Goal: Feedback & Contribution: Contribute content

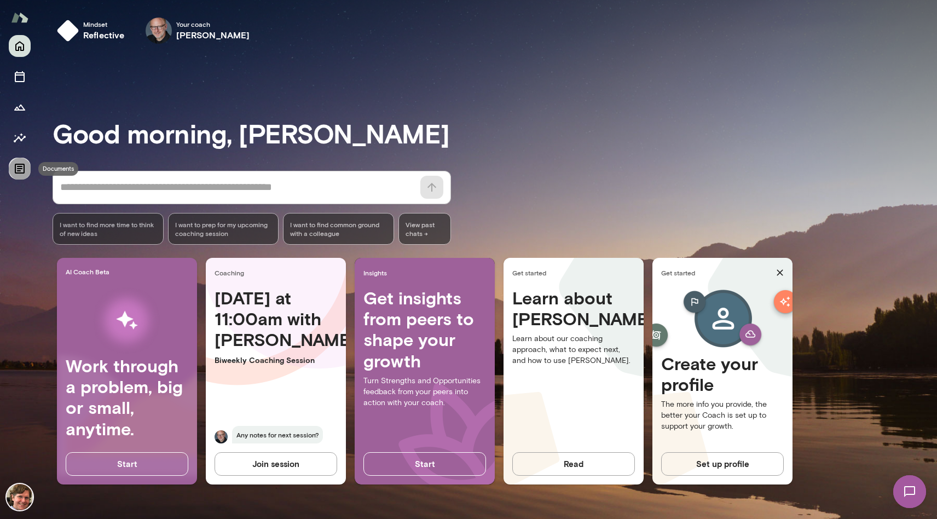
click at [13, 167] on icon "Documents" at bounding box center [19, 168] width 13 height 13
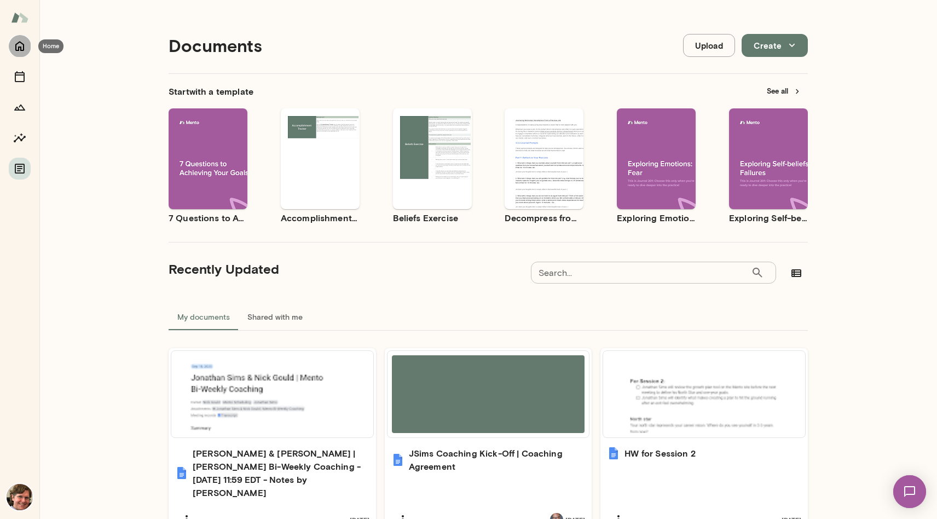
click at [19, 49] on icon "Home" at bounding box center [19, 45] width 13 height 13
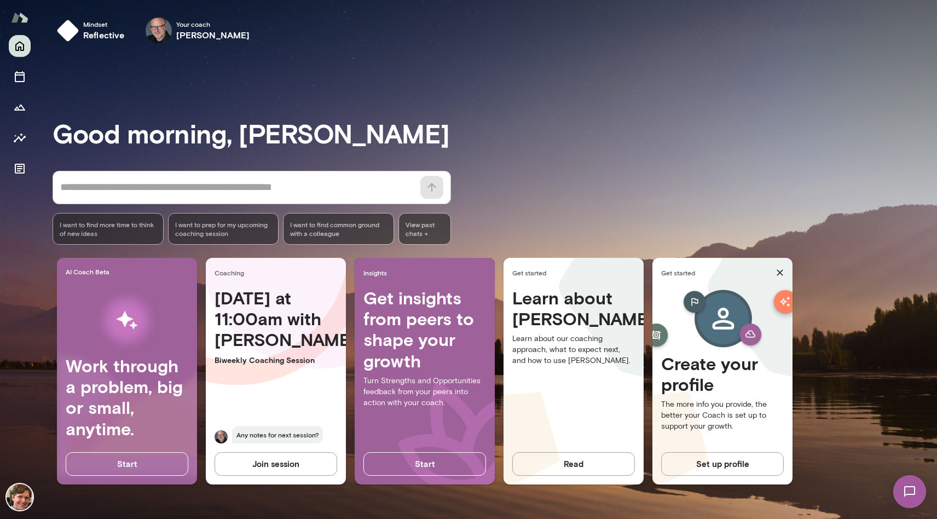
click at [298, 438] on span "Any notes for next session?" at bounding box center [277, 435] width 91 height 18
click at [221, 281] on div "Coaching" at bounding box center [276, 273] width 140 height 30
click at [18, 66] on button "Sessions" at bounding box center [20, 77] width 22 height 22
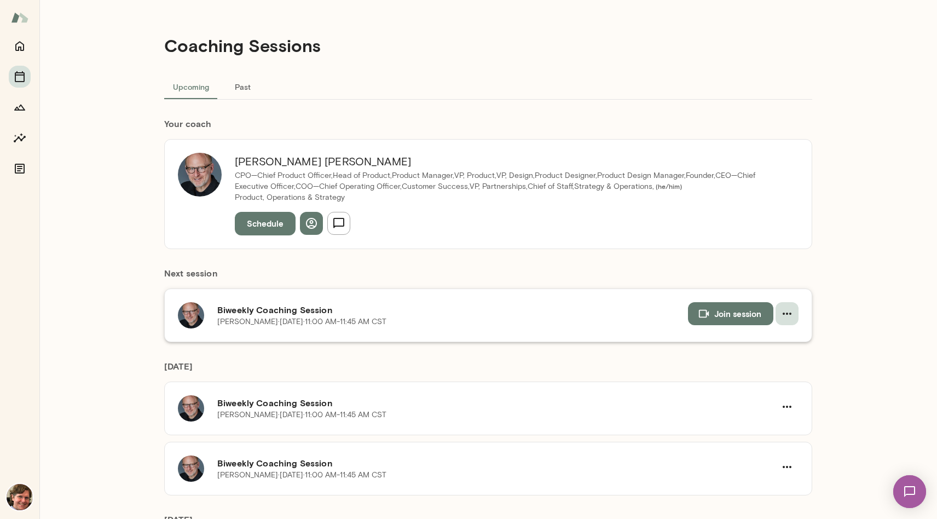
click at [783, 313] on icon "button" at bounding box center [787, 314] width 9 height 2
click at [803, 226] on div at bounding box center [468, 259] width 937 height 519
click at [16, 42] on icon "Home" at bounding box center [19, 45] width 13 height 13
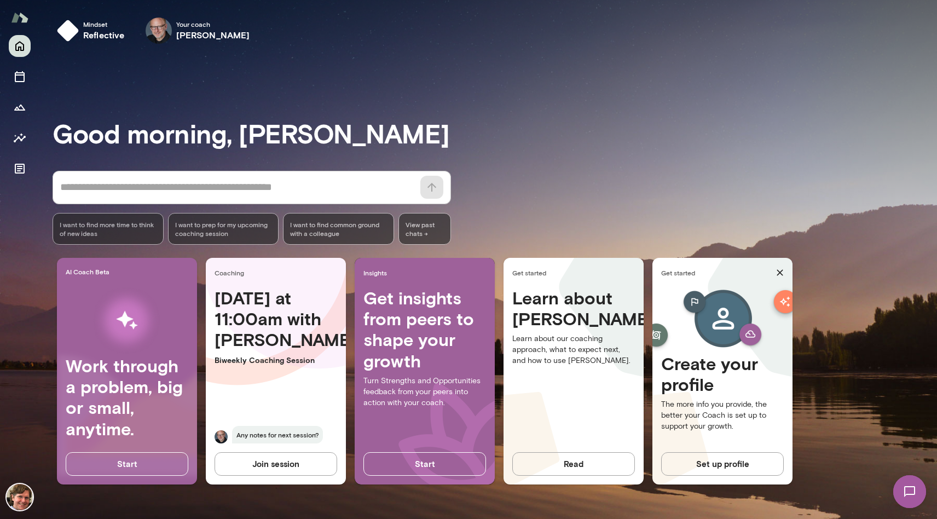
click at [286, 437] on span "Any notes for next session?" at bounding box center [277, 435] width 91 height 18
click at [282, 326] on h4 "[DATE] at 11:00am with [PERSON_NAME]" at bounding box center [276, 318] width 123 height 63
click at [224, 185] on textarea at bounding box center [237, 187] width 354 height 15
click at [0, 0] on icon "button" at bounding box center [0, 0] width 0 height 0
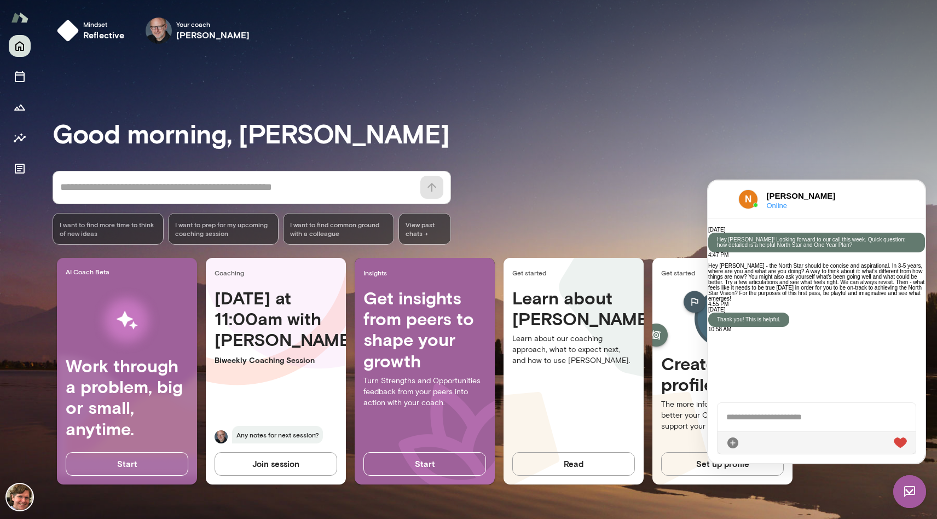
scroll to position [282, 0]
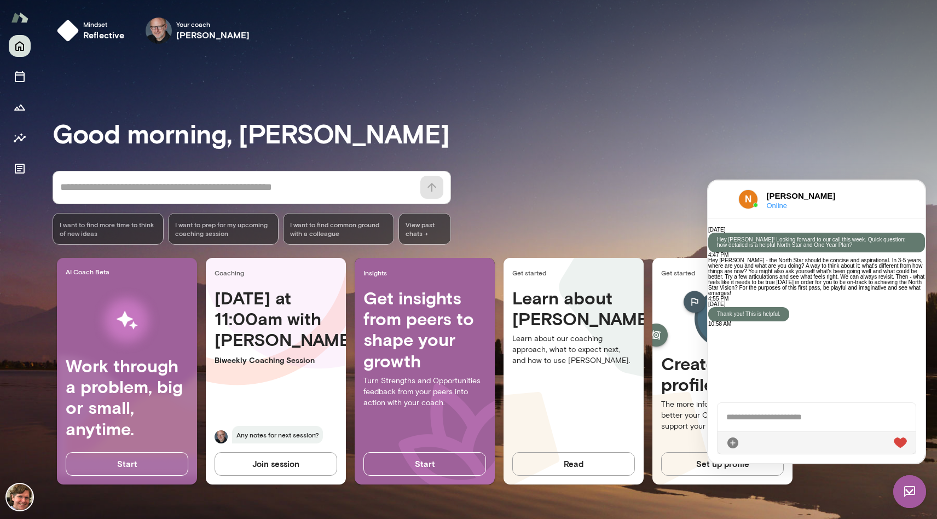
click at [541, 198] on div "* ​ ​ I want to find more time to think of new ideas I want to prep for my upco…" at bounding box center [495, 208] width 885 height 74
click at [267, 432] on span "Any notes for next session?" at bounding box center [277, 435] width 91 height 18
click at [292, 437] on span "Any notes for next session?" at bounding box center [277, 435] width 91 height 18
click at [177, 22] on span "Your coach" at bounding box center [213, 24] width 74 height 9
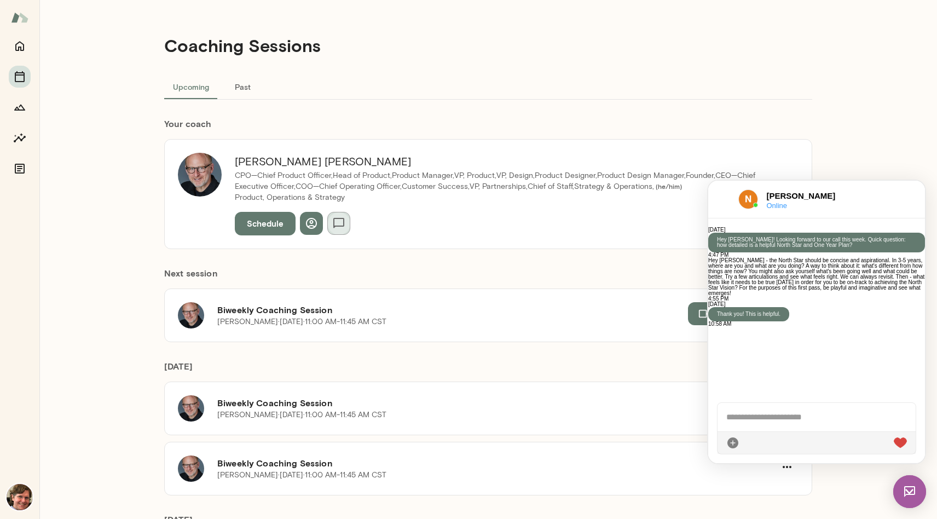
click at [336, 227] on icon "button" at bounding box center [338, 223] width 13 height 13
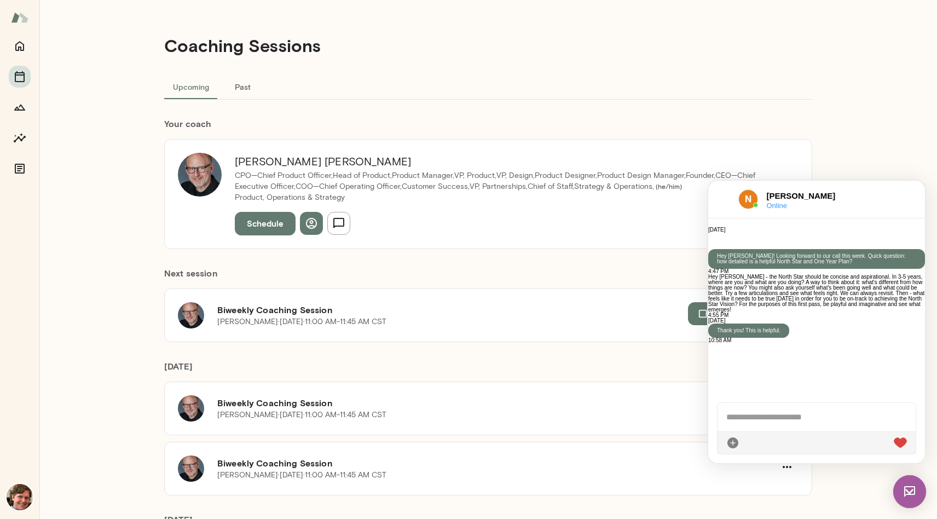
scroll to position [282, 0]
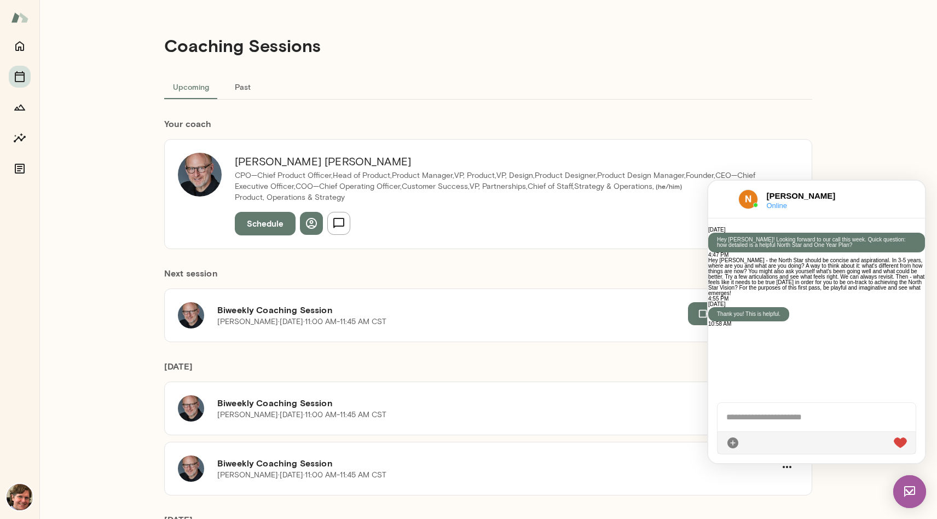
click at [780, 443] on div at bounding box center [817, 442] width 198 height 22
click at [19, 171] on icon "Documents" at bounding box center [20, 169] width 10 height 10
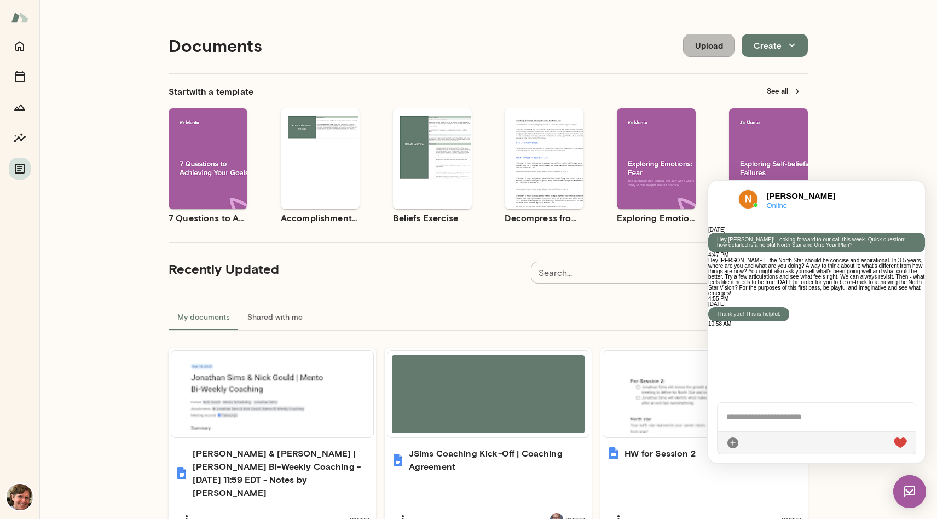
click at [696, 49] on button "Upload" at bounding box center [709, 45] width 52 height 23
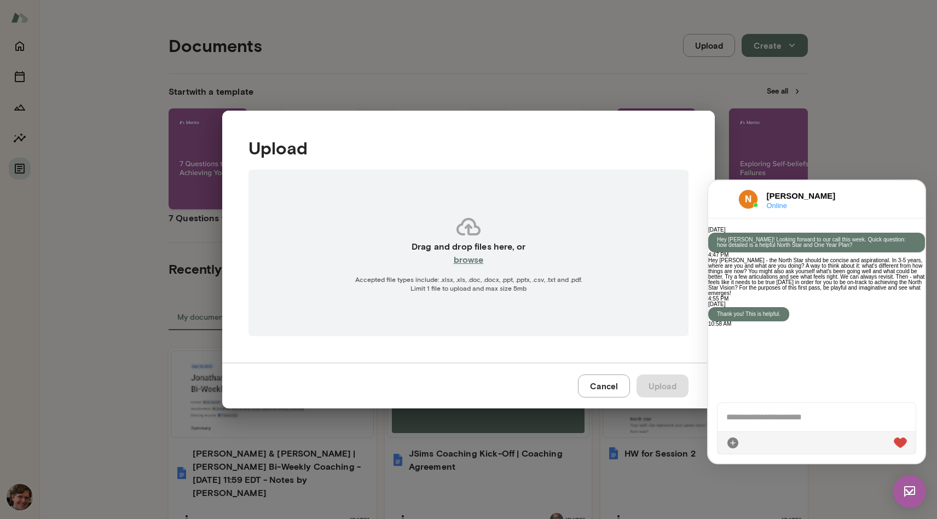
click at [494, 100] on div "Upload Drag and drop files here, or browse Accepted file types include: .xlsx, …" at bounding box center [468, 259] width 937 height 519
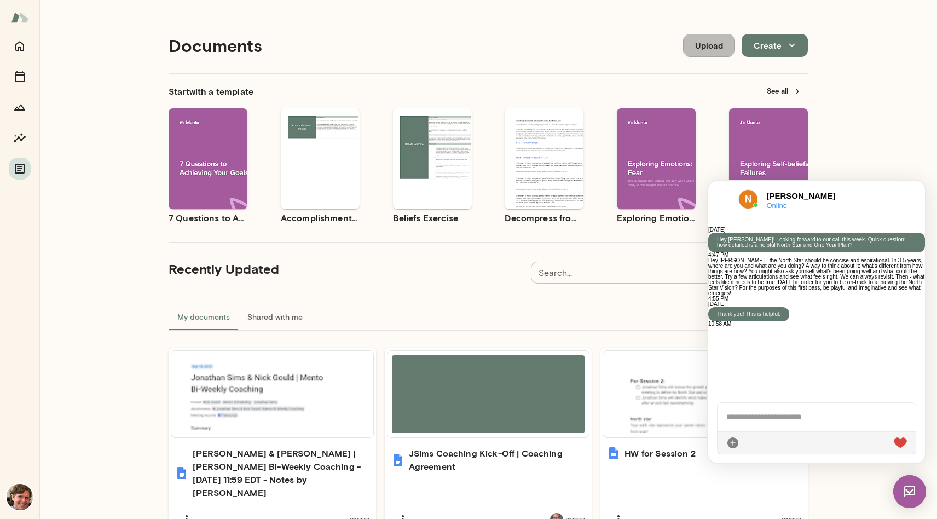
click at [712, 48] on button "Upload" at bounding box center [709, 45] width 52 height 23
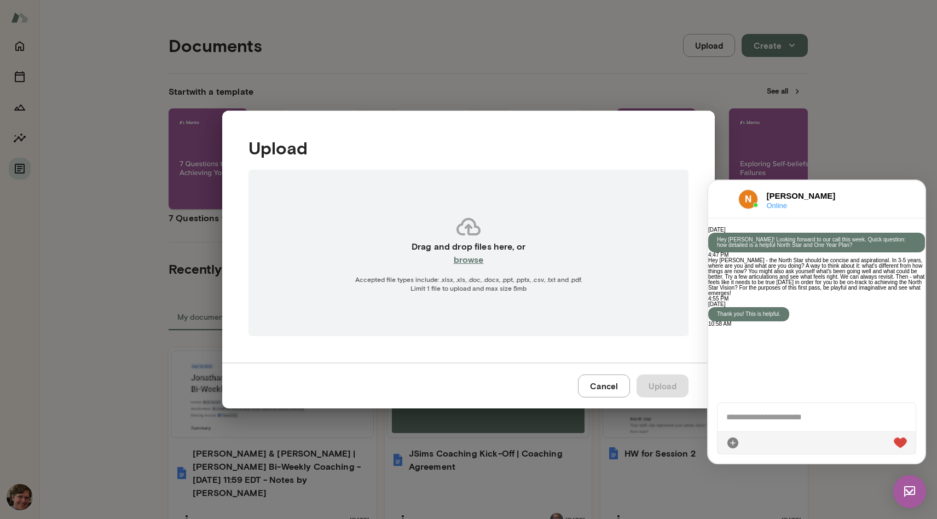
click at [467, 263] on h6 "browse" at bounding box center [469, 259] width 30 height 13
type input "**********"
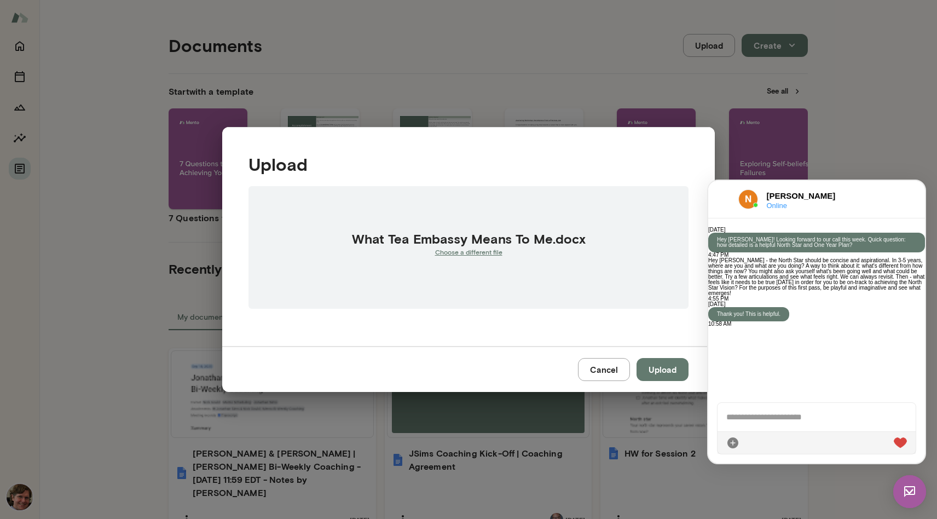
click at [666, 370] on button "Upload" at bounding box center [663, 369] width 52 height 23
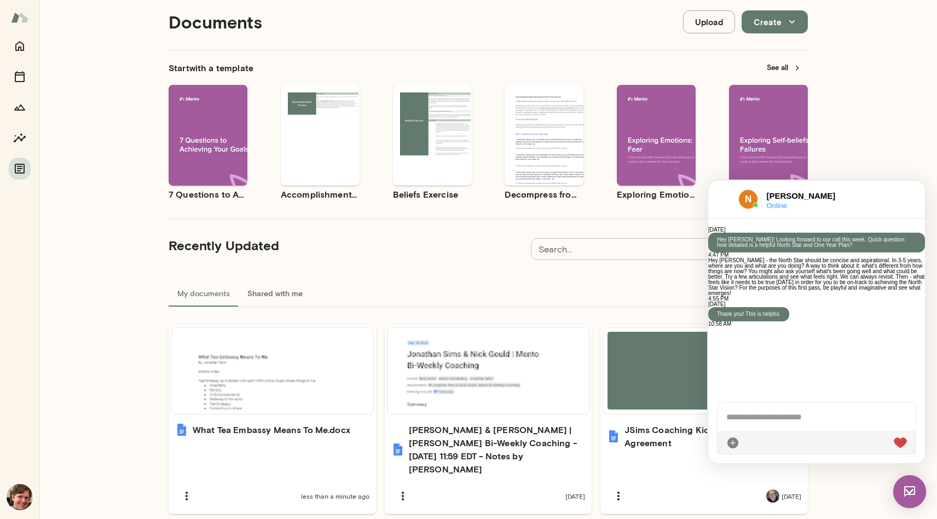
scroll to position [243, 0]
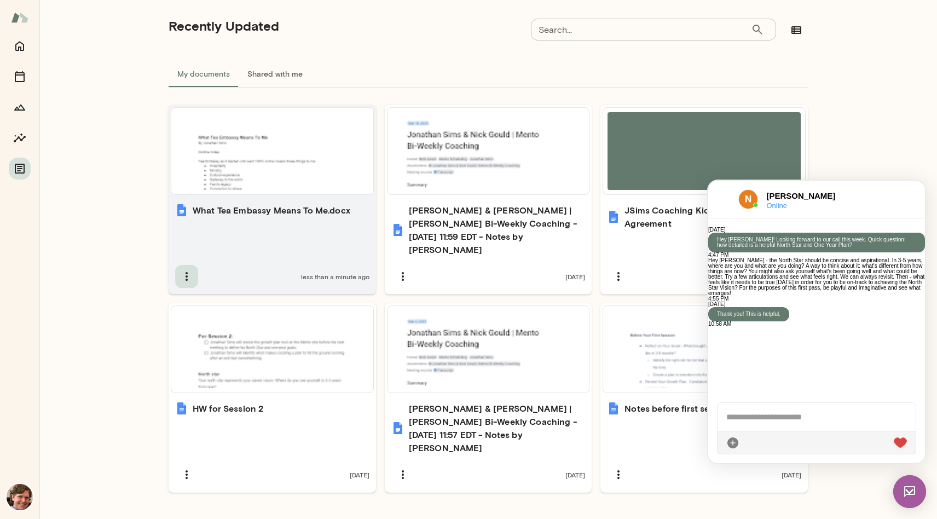
click at [180, 270] on icon "button" at bounding box center [186, 276] width 13 height 13
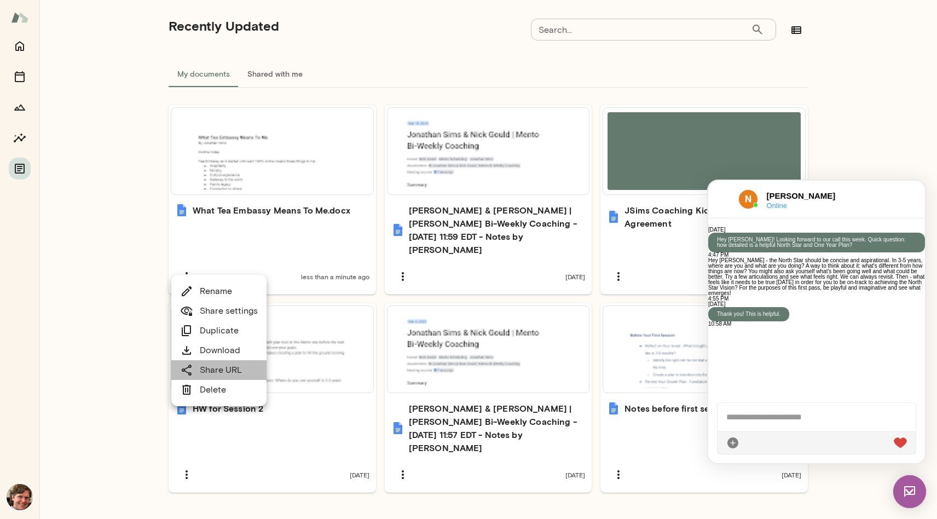
click at [228, 369] on link "Share URL" at bounding box center [211, 369] width 62 height 13
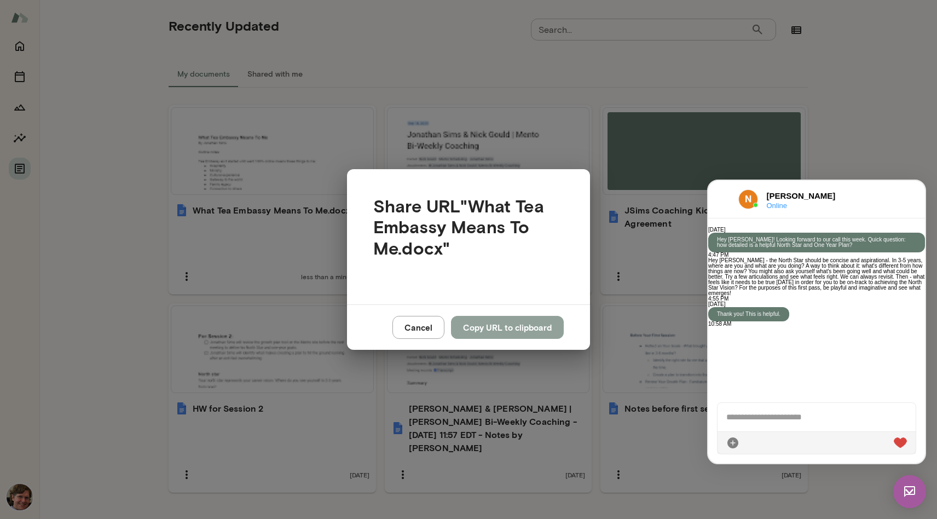
click at [487, 324] on button "Copy URL to clipboard" at bounding box center [507, 327] width 113 height 23
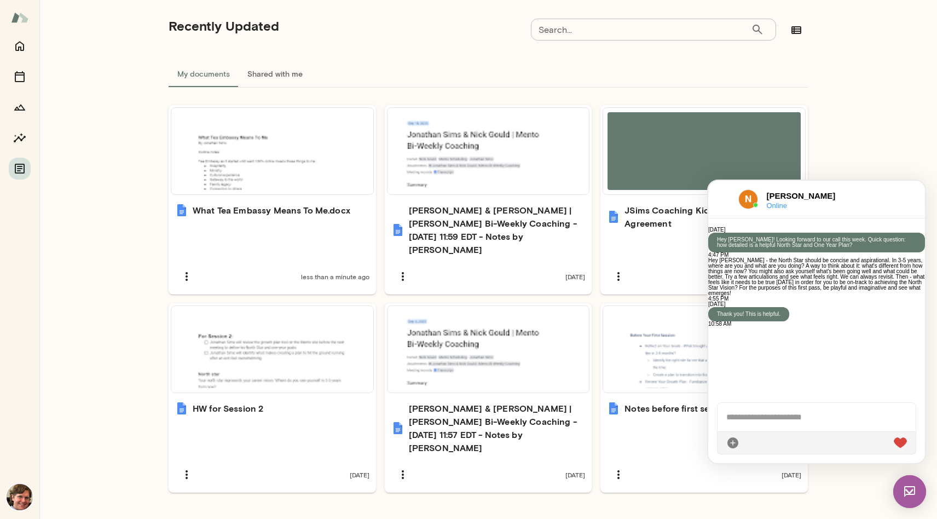
click at [753, 412] on div at bounding box center [817, 417] width 198 height 28
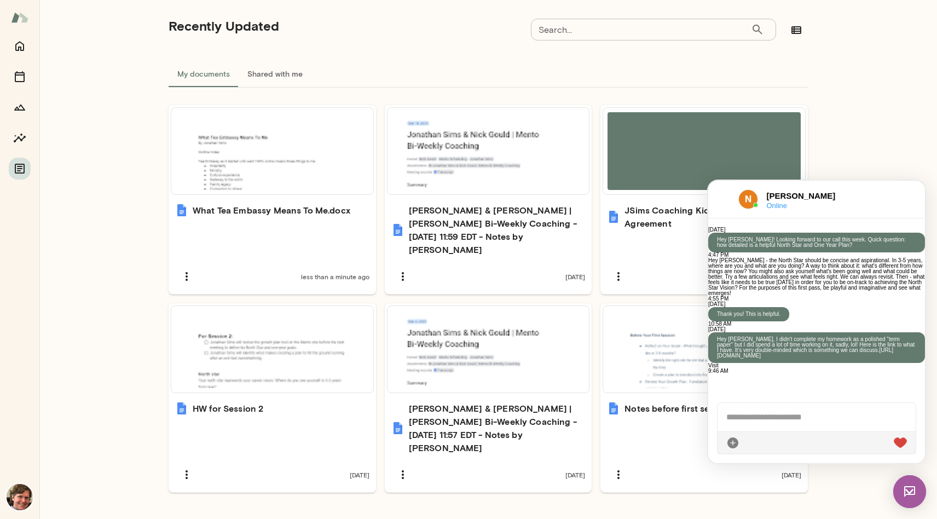
scroll to position [550, 0]
